Goal: Navigation & Orientation: Find specific page/section

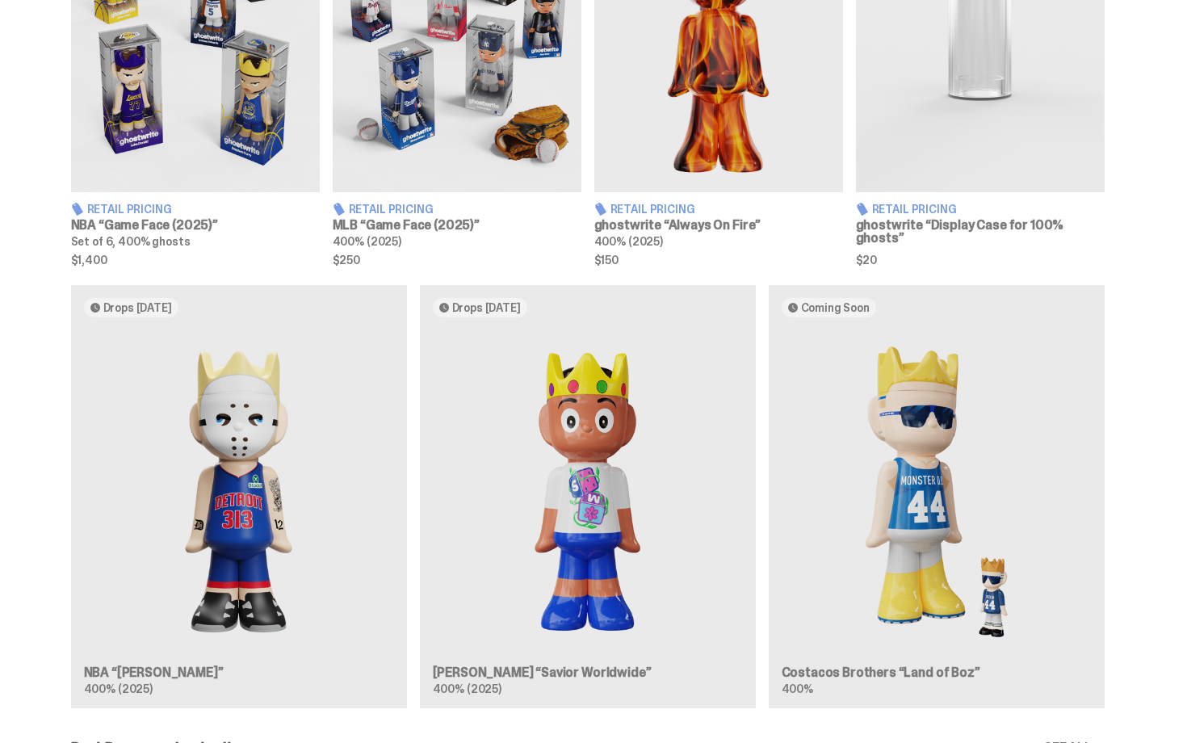
scroll to position [759, 0]
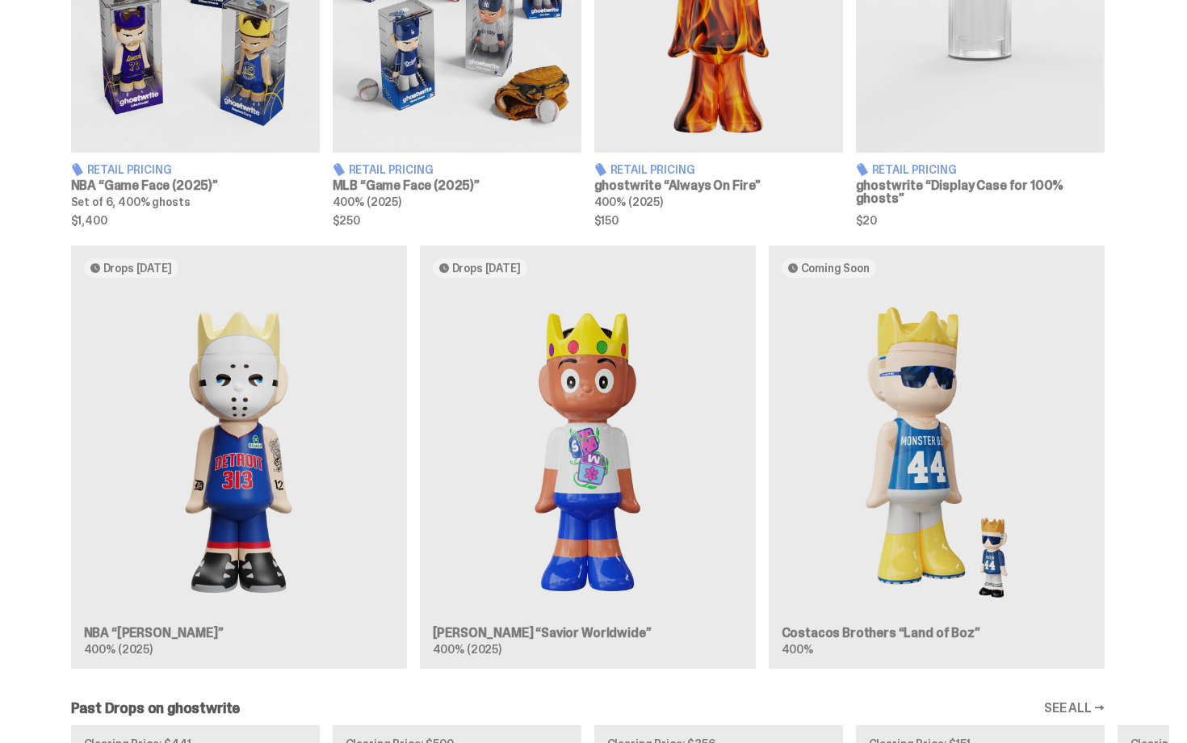
click at [460, 454] on div "Drops [DATE] NBA “[PERSON_NAME]” 400% (2025) Drops [DATE] [PERSON_NAME] “Savior…" at bounding box center [587, 463] width 1162 height 436
click at [181, 428] on div "Drops [DATE] NBA “[PERSON_NAME]” 400% (2025) Drops [DATE] [PERSON_NAME] “Savior…" at bounding box center [587, 463] width 1162 height 436
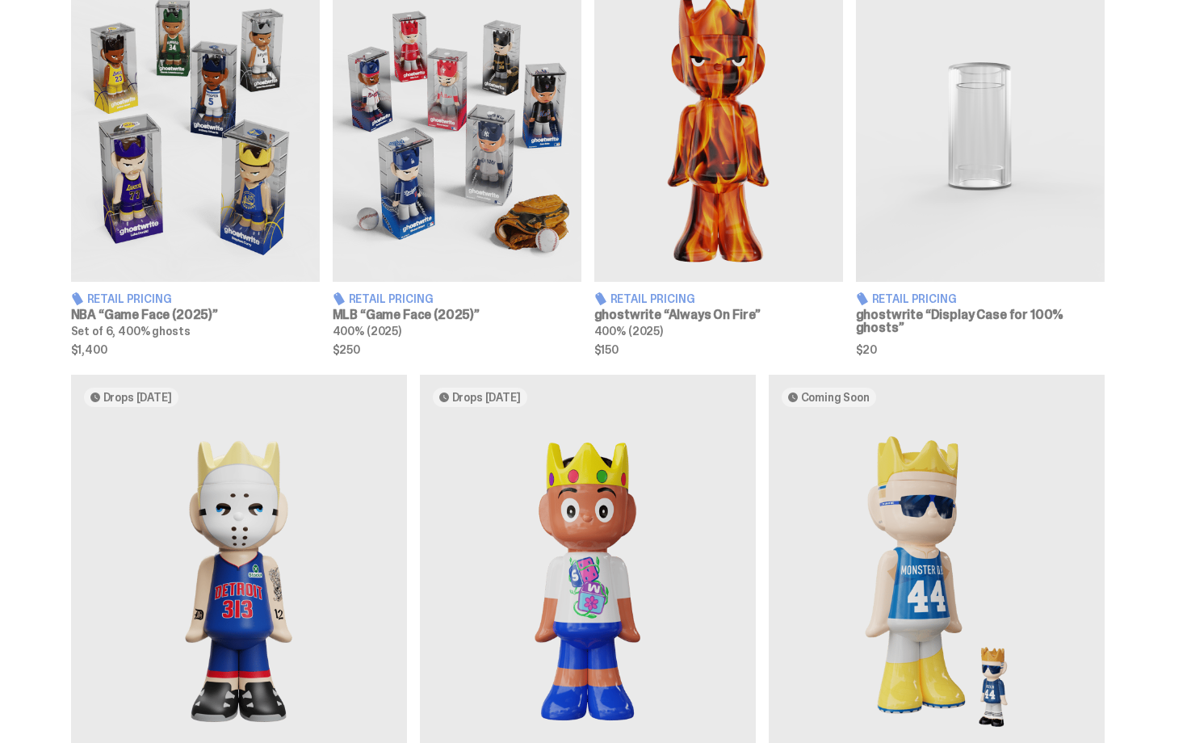
scroll to position [0, 0]
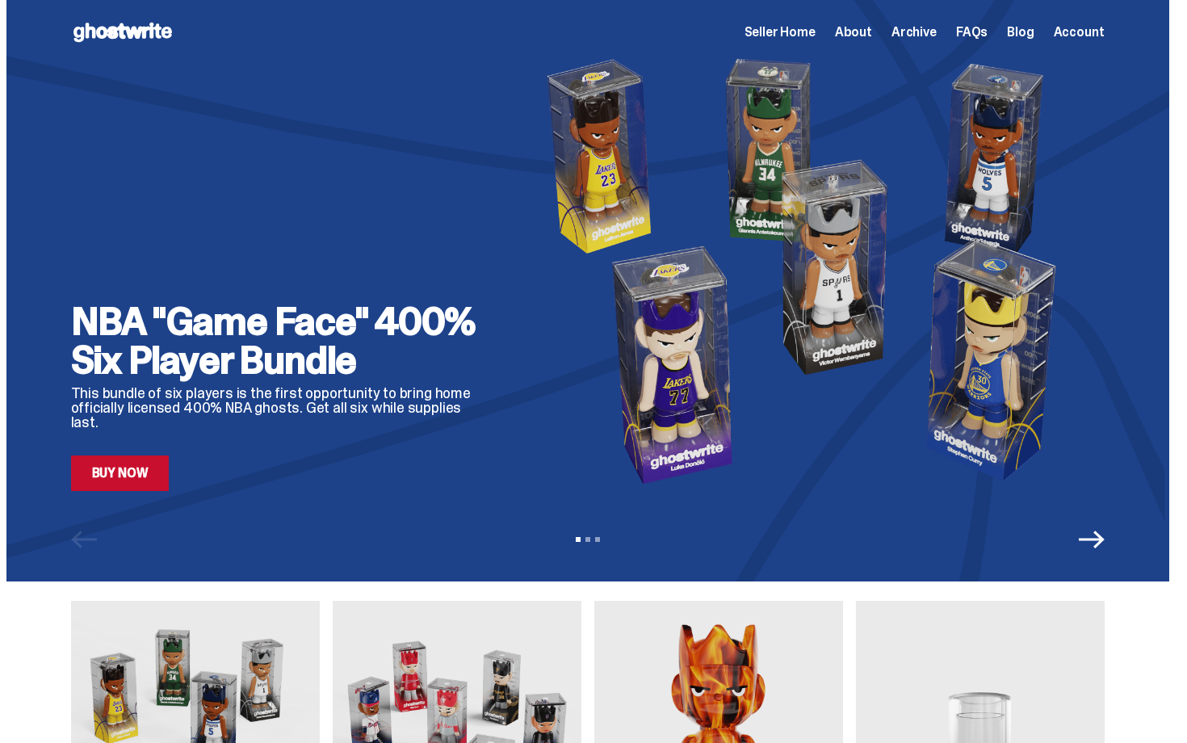
drag, startPoint x: 1186, startPoint y: 404, endPoint x: 1186, endPoint y: -29, distance: 432.6
click at [1174, 0] on html "Open main menu Home Seller Home About Archive FAQs Blog Account Seller Home" at bounding box center [587, 371] width 1174 height 743
click at [796, 39] on span "Seller Home" at bounding box center [779, 32] width 71 height 13
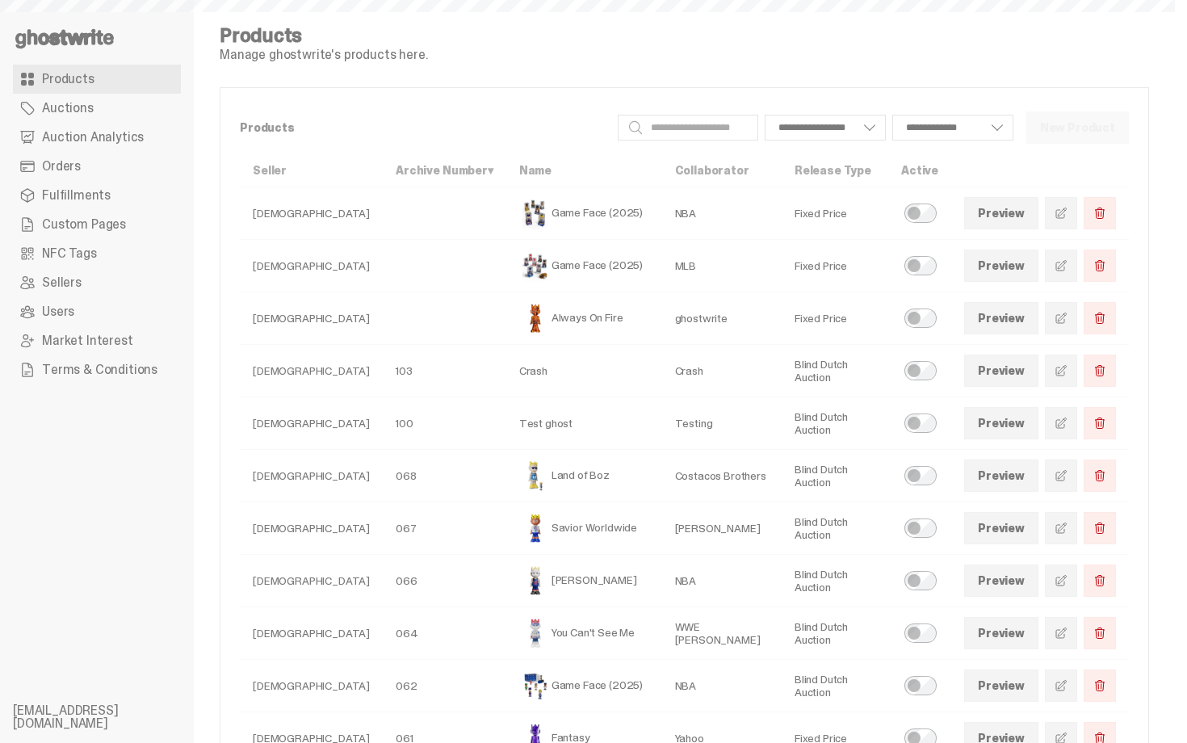
select select
click at [107, 125] on link "Auction Analytics" at bounding box center [97, 137] width 168 height 29
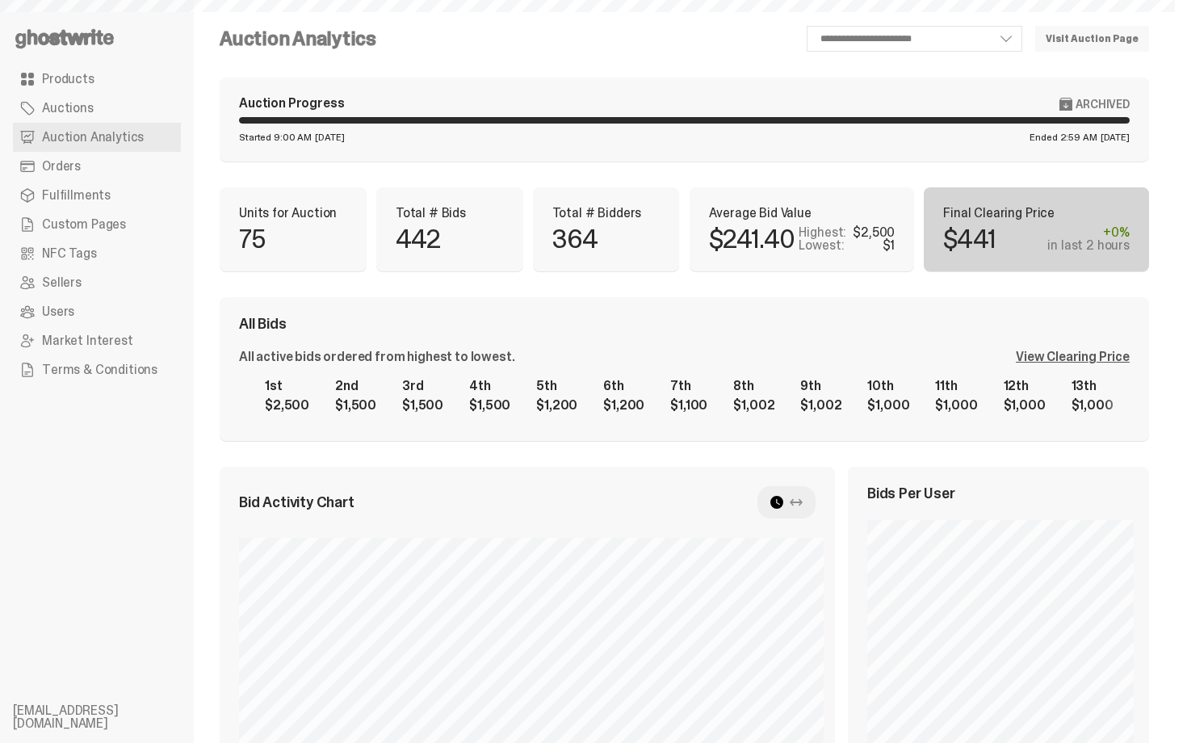
click at [105, 107] on link "Auctions" at bounding box center [97, 108] width 168 height 29
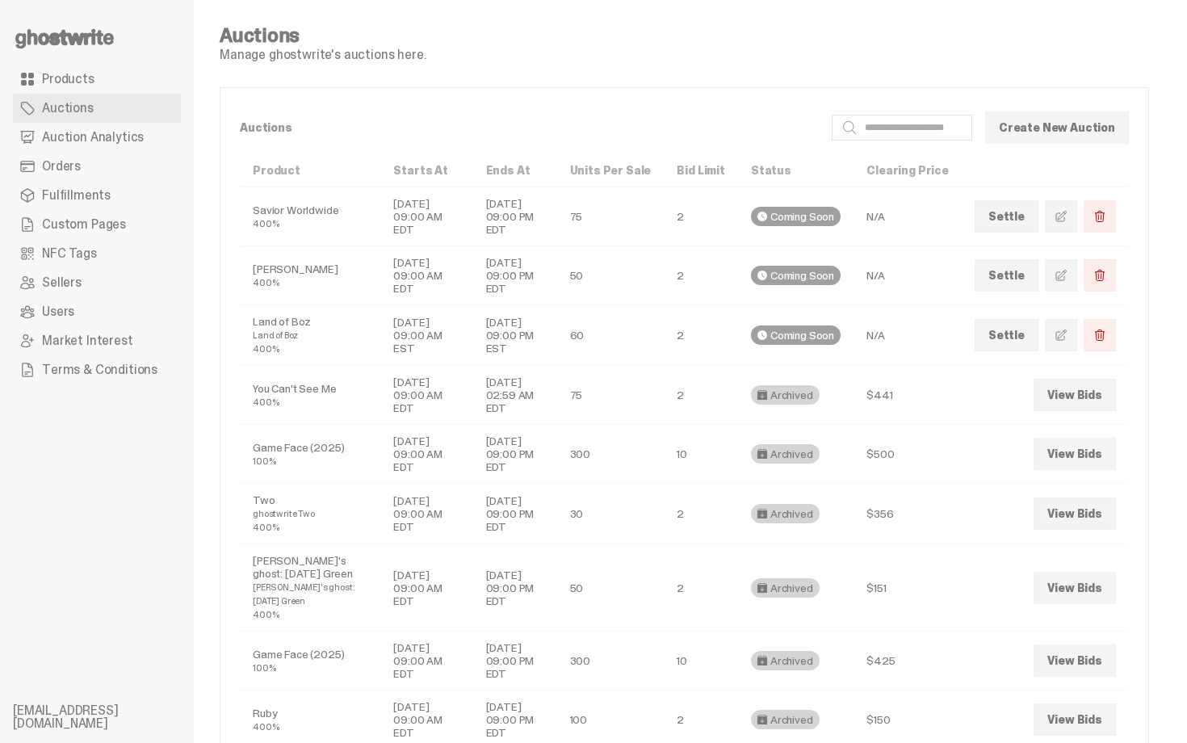
click at [82, 171] on link "Orders" at bounding box center [97, 166] width 168 height 29
